Goal: Find specific page/section: Find specific page/section

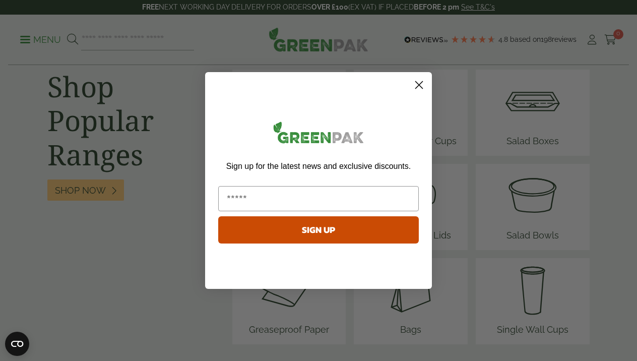
scroll to position [1328, 0]
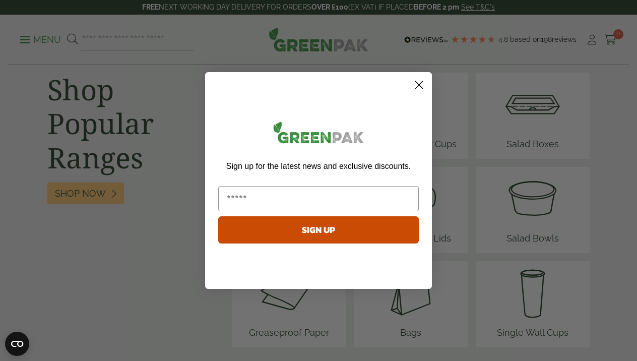
click at [418, 88] on circle "Close dialog" at bounding box center [419, 85] width 17 height 17
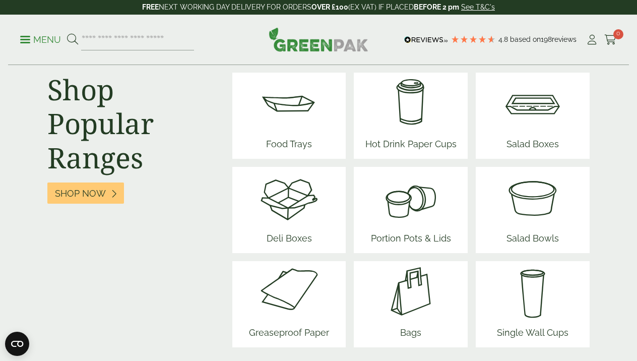
click at [532, 136] on span "Salad Boxes" at bounding box center [532, 146] width 60 height 26
click at [300, 206] on img at bounding box center [289, 197] width 60 height 60
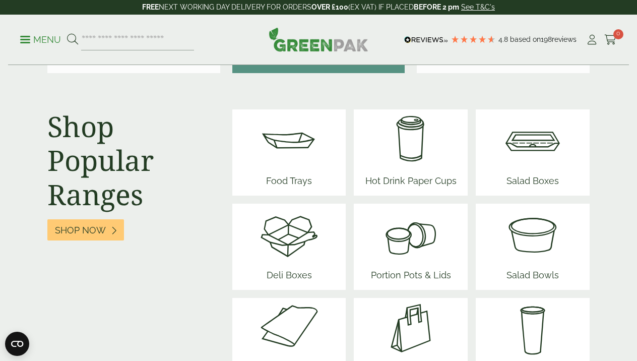
scroll to position [1289, 0]
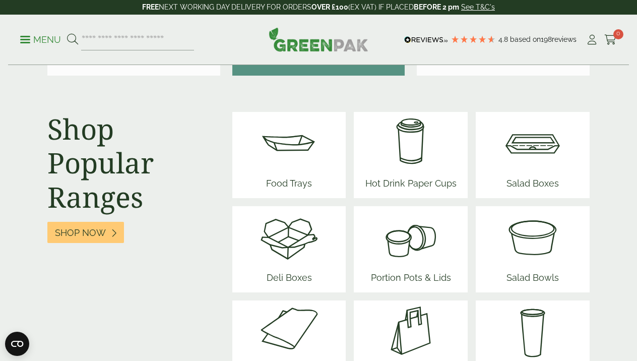
click at [539, 244] on img at bounding box center [532, 236] width 60 height 60
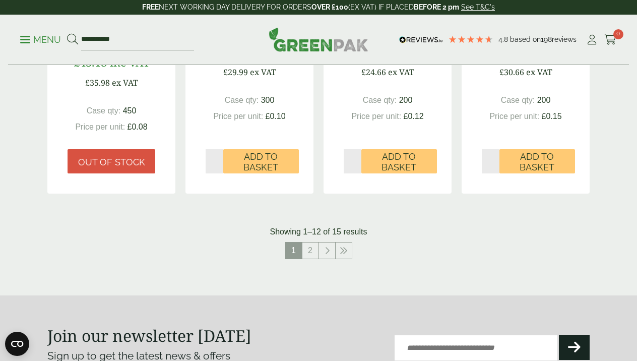
scroll to position [1049, 0]
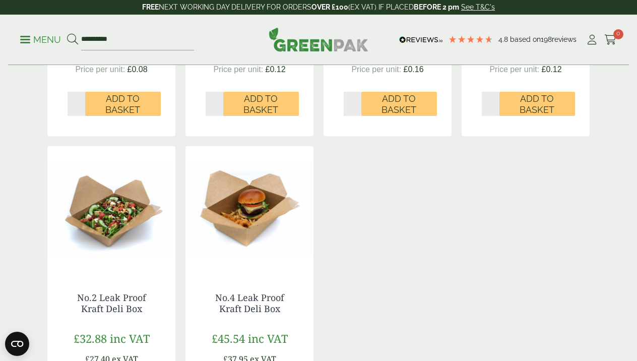
scroll to position [566, 0]
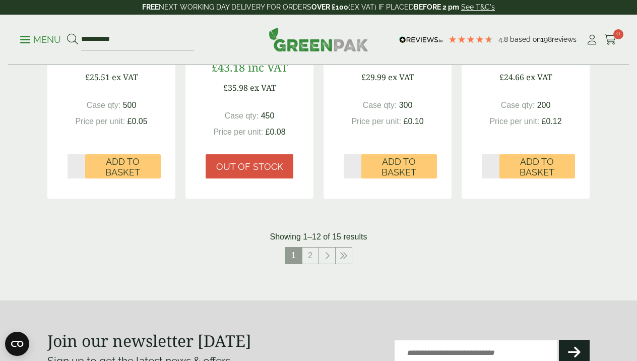
scroll to position [1102, 0]
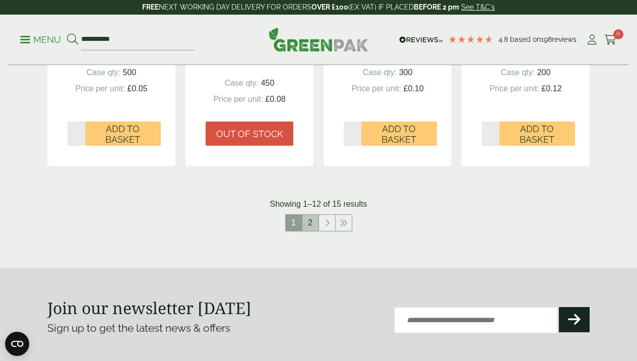
click at [312, 222] on link "2" at bounding box center [310, 223] width 16 height 16
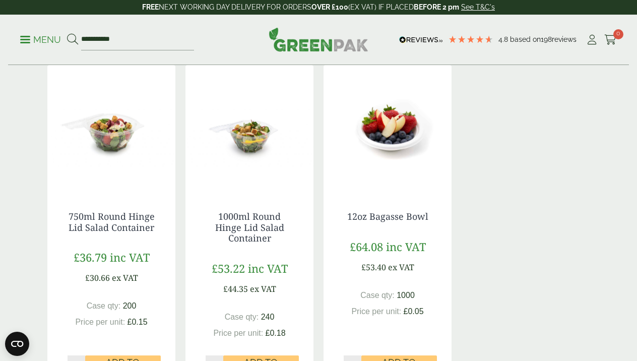
scroll to position [176, 0]
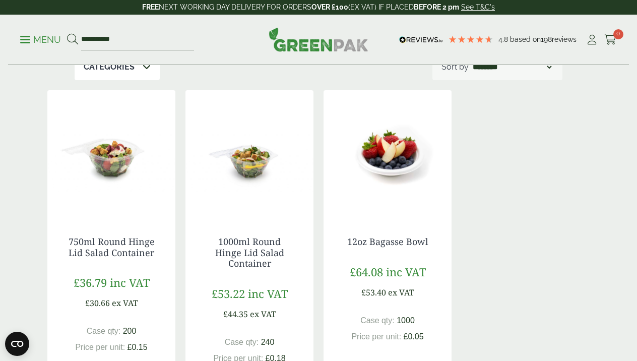
scroll to position [776, 0]
